Goal: Task Accomplishment & Management: Manage account settings

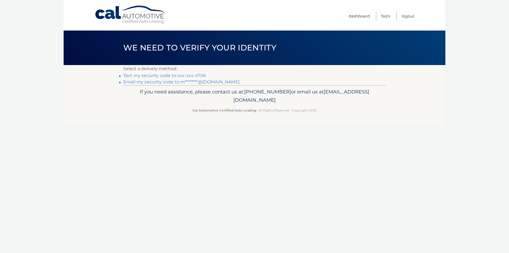
click at [161, 74] on link "Text my security code to xxx-xxx-4706" at bounding box center [164, 75] width 83 height 5
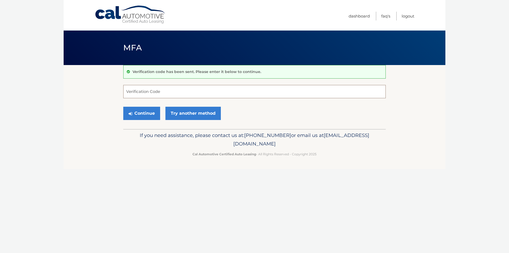
click at [163, 92] on input "Verification Code" at bounding box center [254, 91] width 262 height 13
type input "926296"
click at [141, 115] on button "Continue" at bounding box center [141, 113] width 37 height 13
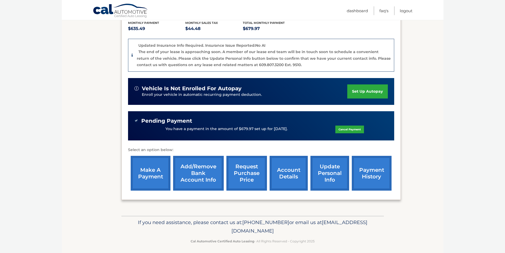
scroll to position [125, 0]
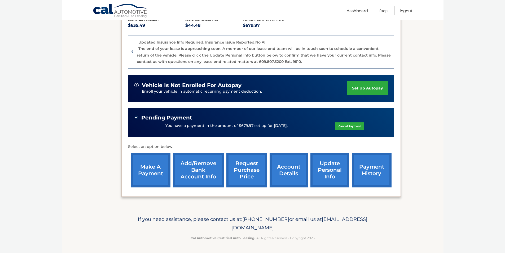
click at [371, 173] on link "payment history" at bounding box center [372, 169] width 40 height 35
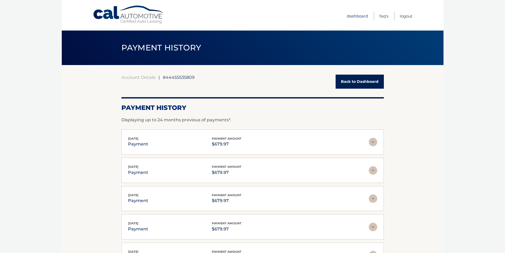
click at [359, 16] on link "Dashboard" at bounding box center [357, 16] width 21 height 9
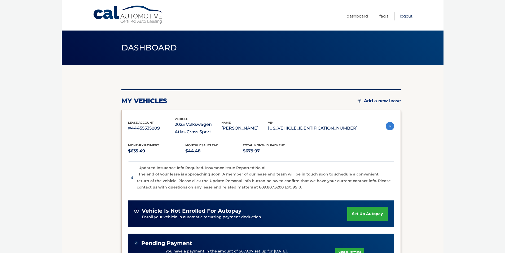
click at [405, 17] on link "Logout" at bounding box center [406, 16] width 13 height 9
